Goal: Task Accomplishment & Management: Manage account settings

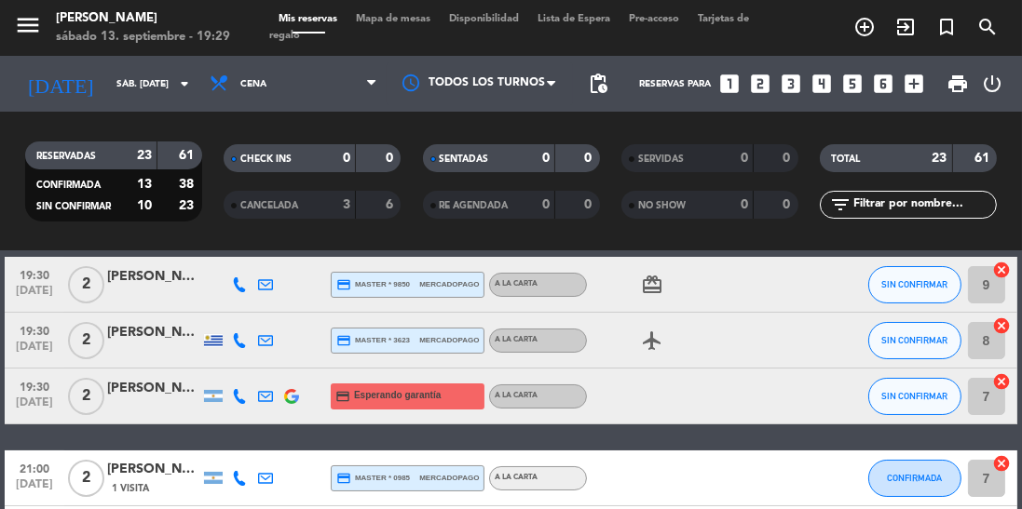
scroll to position [78, 0]
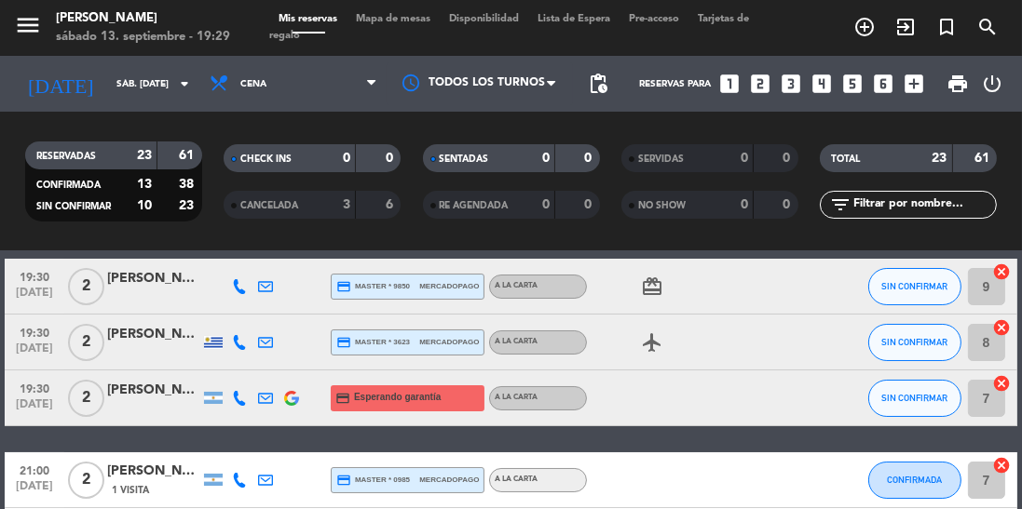
click at [214, 340] on div at bounding box center [213, 342] width 19 height 13
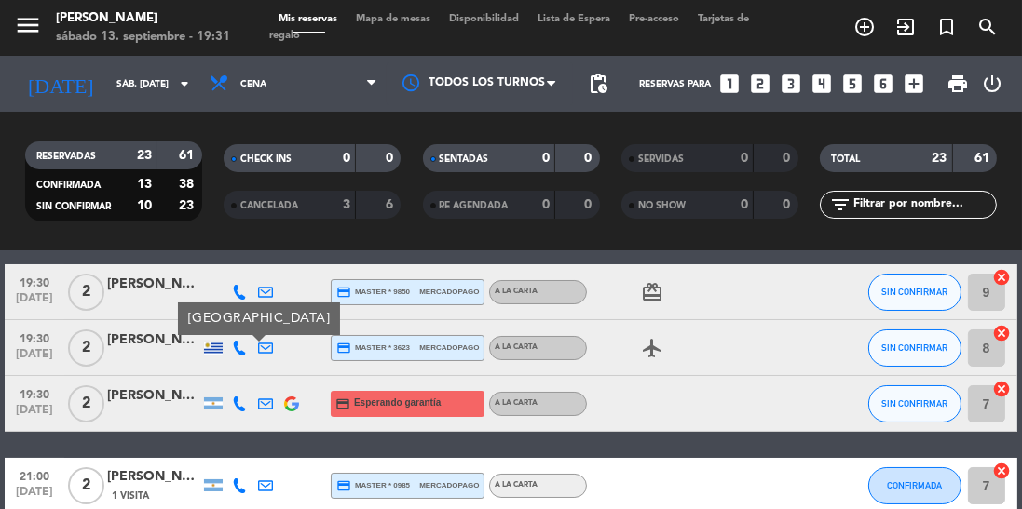
scroll to position [76, 0]
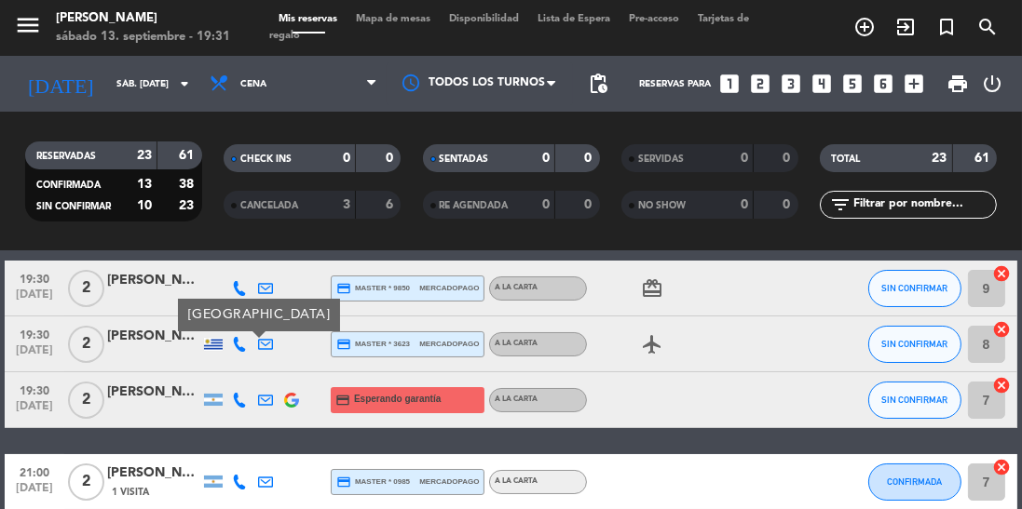
click at [142, 412] on div at bounding box center [153, 410] width 93 height 15
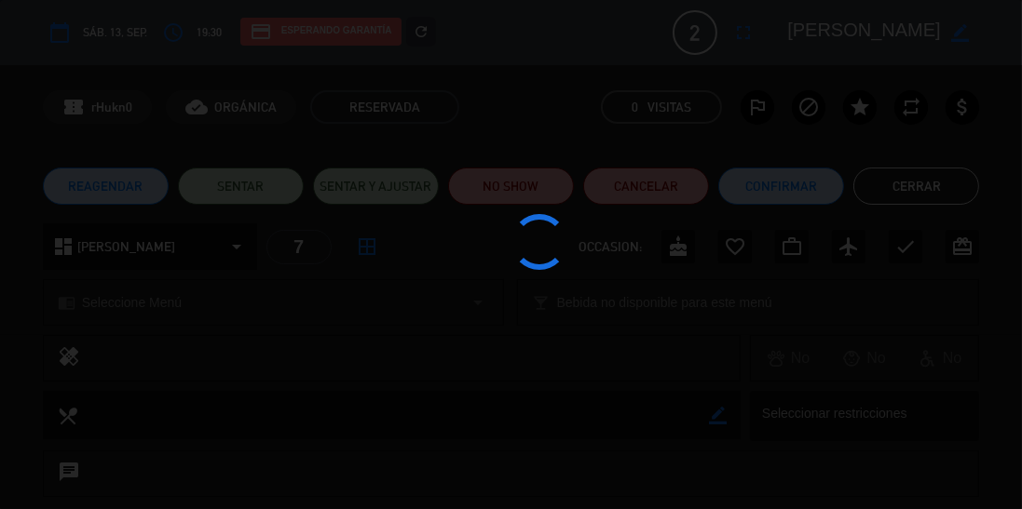
click at [244, 186] on div at bounding box center [511, 254] width 1022 height 509
click at [228, 188] on div at bounding box center [511, 254] width 1022 height 509
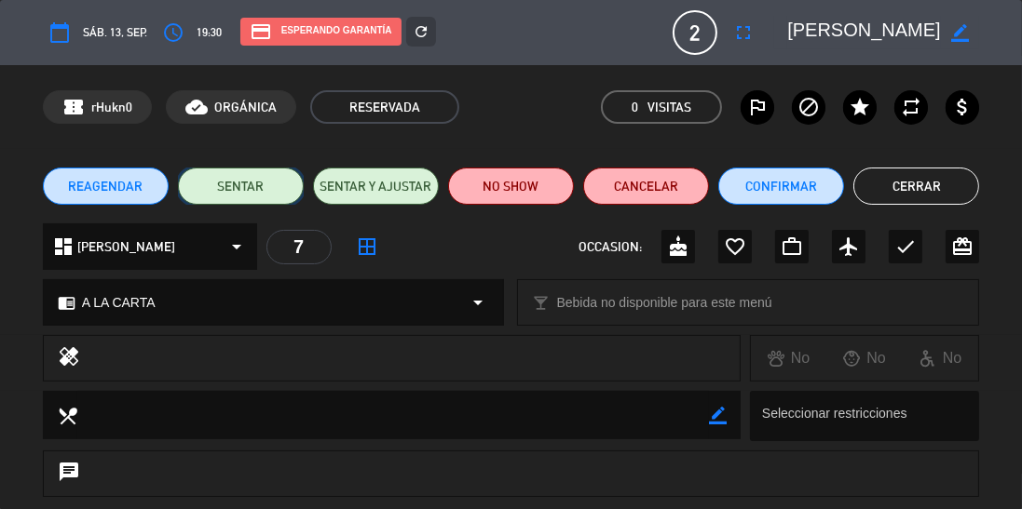
click at [232, 187] on button "SENTAR" at bounding box center [241, 186] width 126 height 37
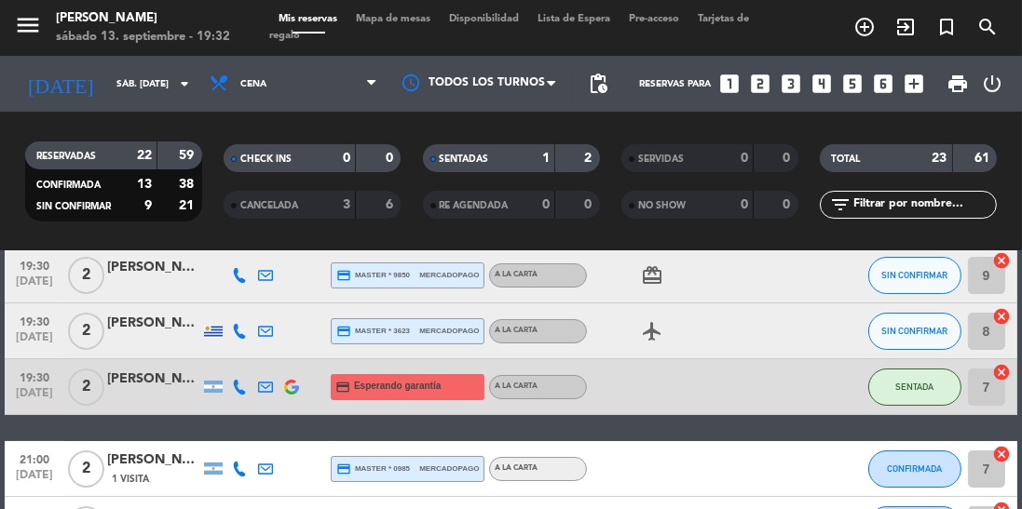
scroll to position [77, 0]
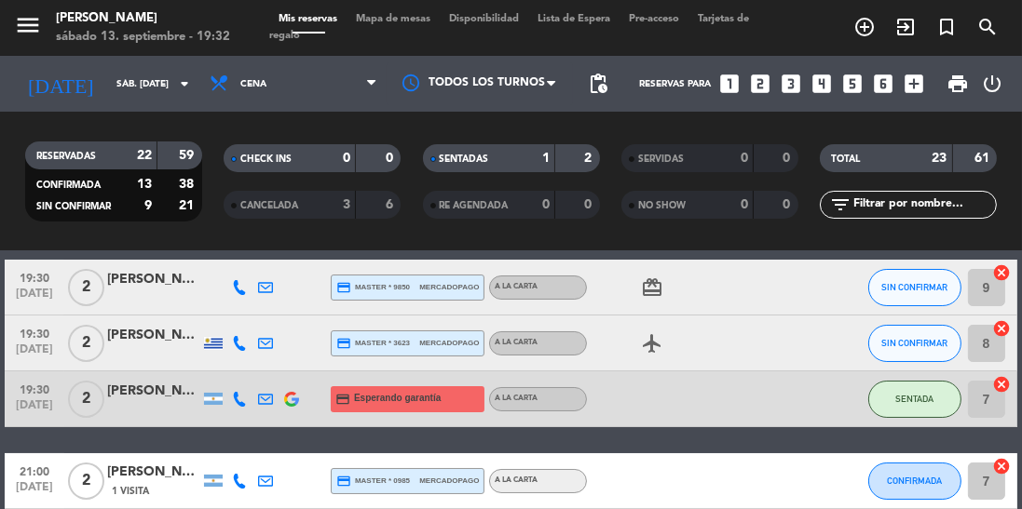
click at [649, 346] on icon "airplanemode_active" at bounding box center [652, 343] width 22 height 22
click at [643, 289] on icon "card_giftcard" at bounding box center [652, 288] width 22 height 22
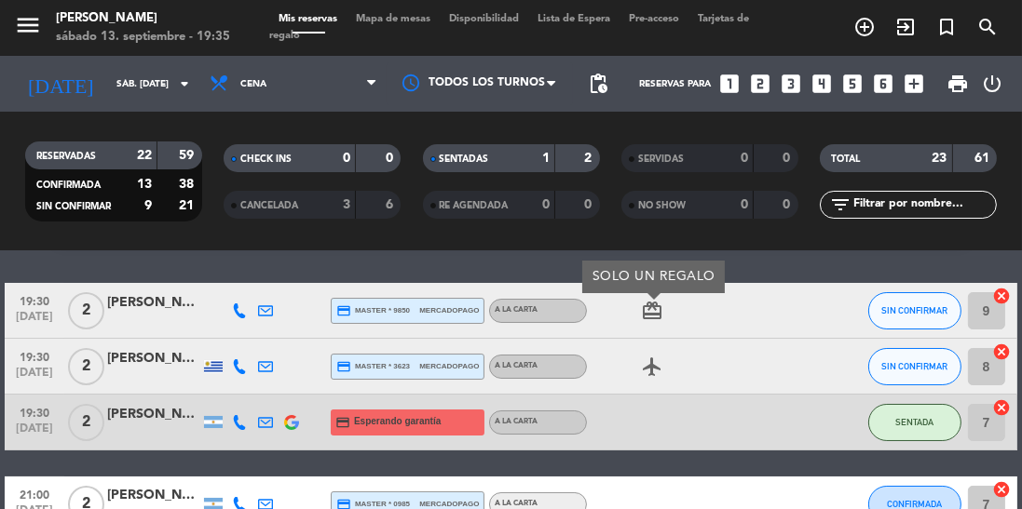
scroll to position [39, 0]
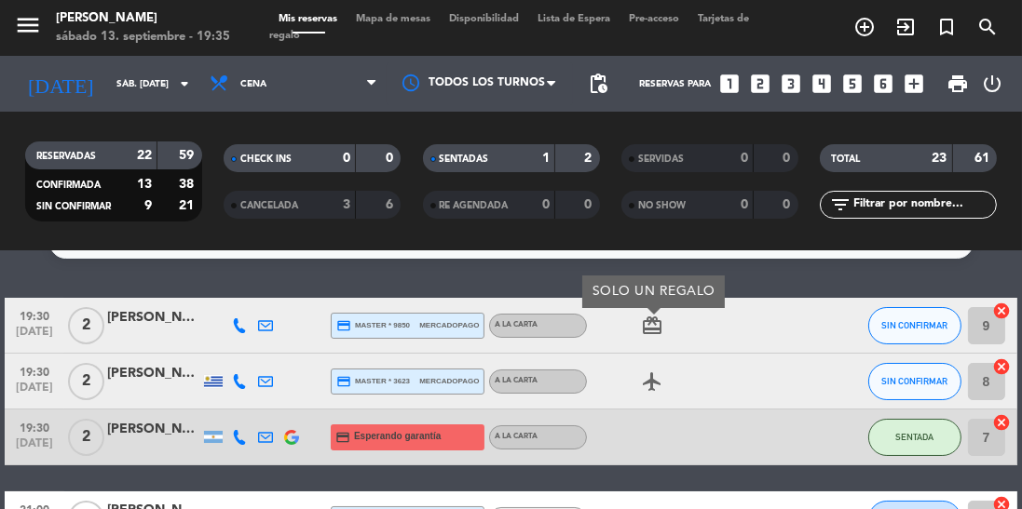
click at [145, 319] on div "[PERSON_NAME]" at bounding box center [153, 317] width 93 height 21
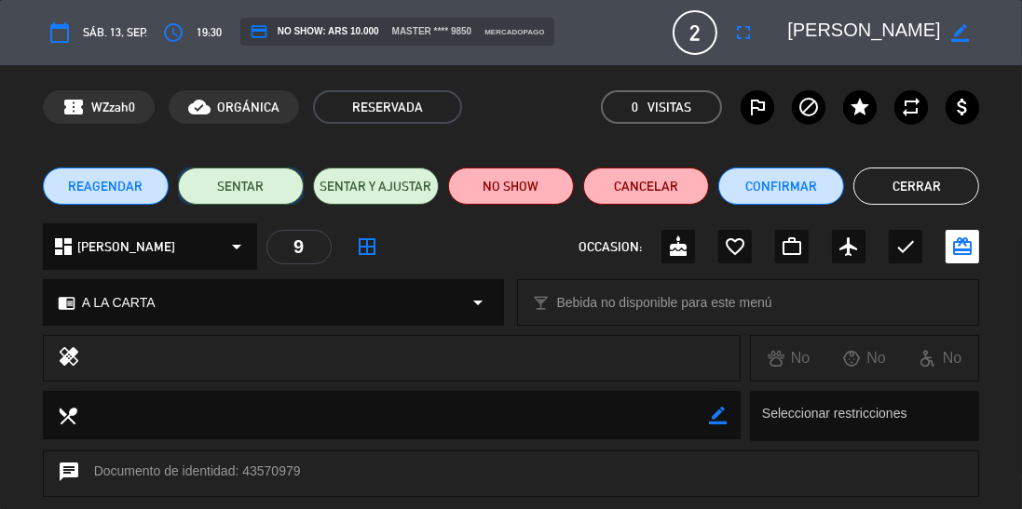
click at [240, 195] on button "SENTAR" at bounding box center [241, 186] width 126 height 37
